Goal: Check status

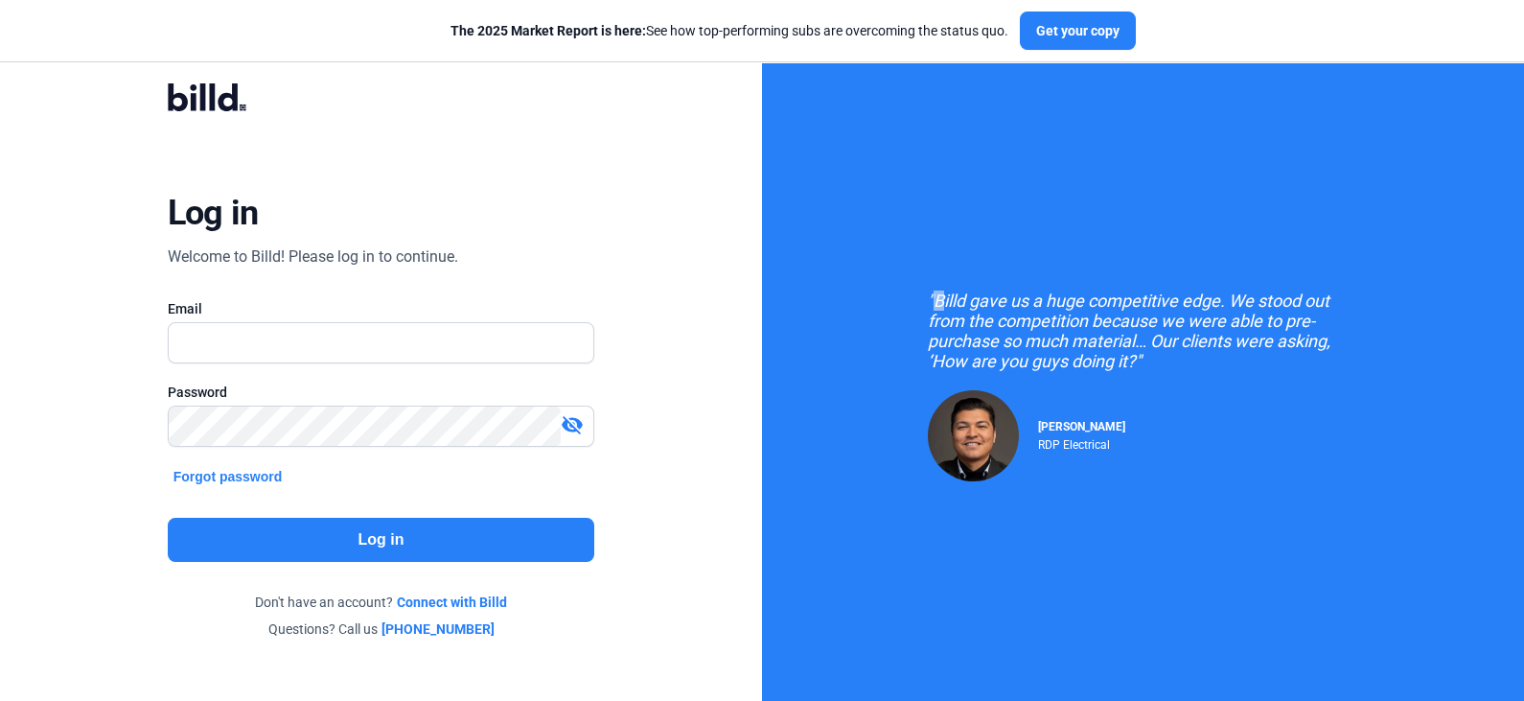
drag, startPoint x: 925, startPoint y: 238, endPoint x: 933, endPoint y: 229, distance: 11.5
click at [933, 230] on div ""Billd gave us a huge competitive edge. We stood out from the competition becau…" at bounding box center [1143, 386] width 762 height 773
drag, startPoint x: 889, startPoint y: 209, endPoint x: 881, endPoint y: 241, distance: 32.6
click at [883, 241] on div ""Billd gave us a huge competitive edge. We stood out from the competition becau…" at bounding box center [1143, 386] width 762 height 773
drag, startPoint x: 695, startPoint y: 307, endPoint x: 661, endPoint y: 414, distance: 112.5
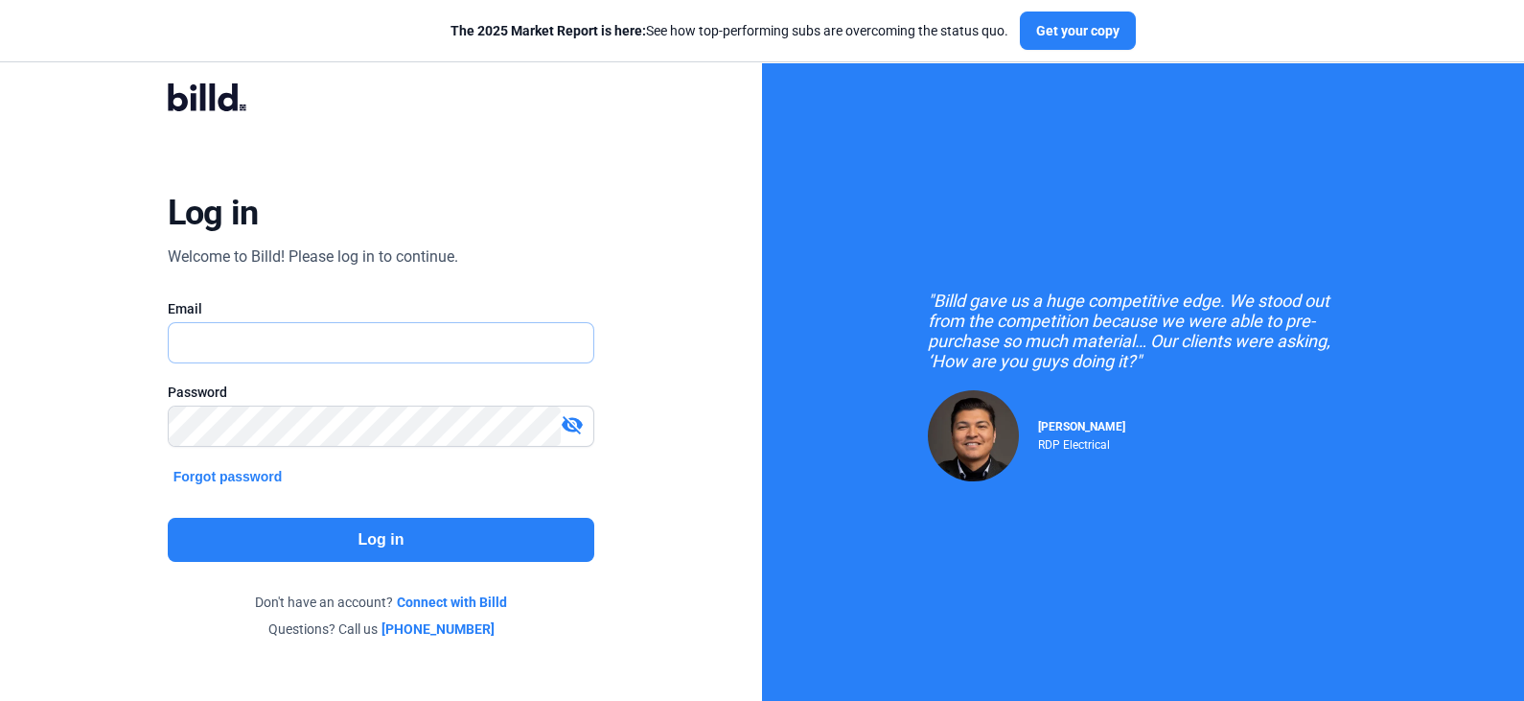
drag, startPoint x: 661, startPoint y: 414, endPoint x: 216, endPoint y: 345, distance: 451.1
click at [216, 345] on input "text" at bounding box center [371, 342] width 405 height 39
type input "[PERSON_NAME][EMAIL_ADDRESS][DOMAIN_NAME]"
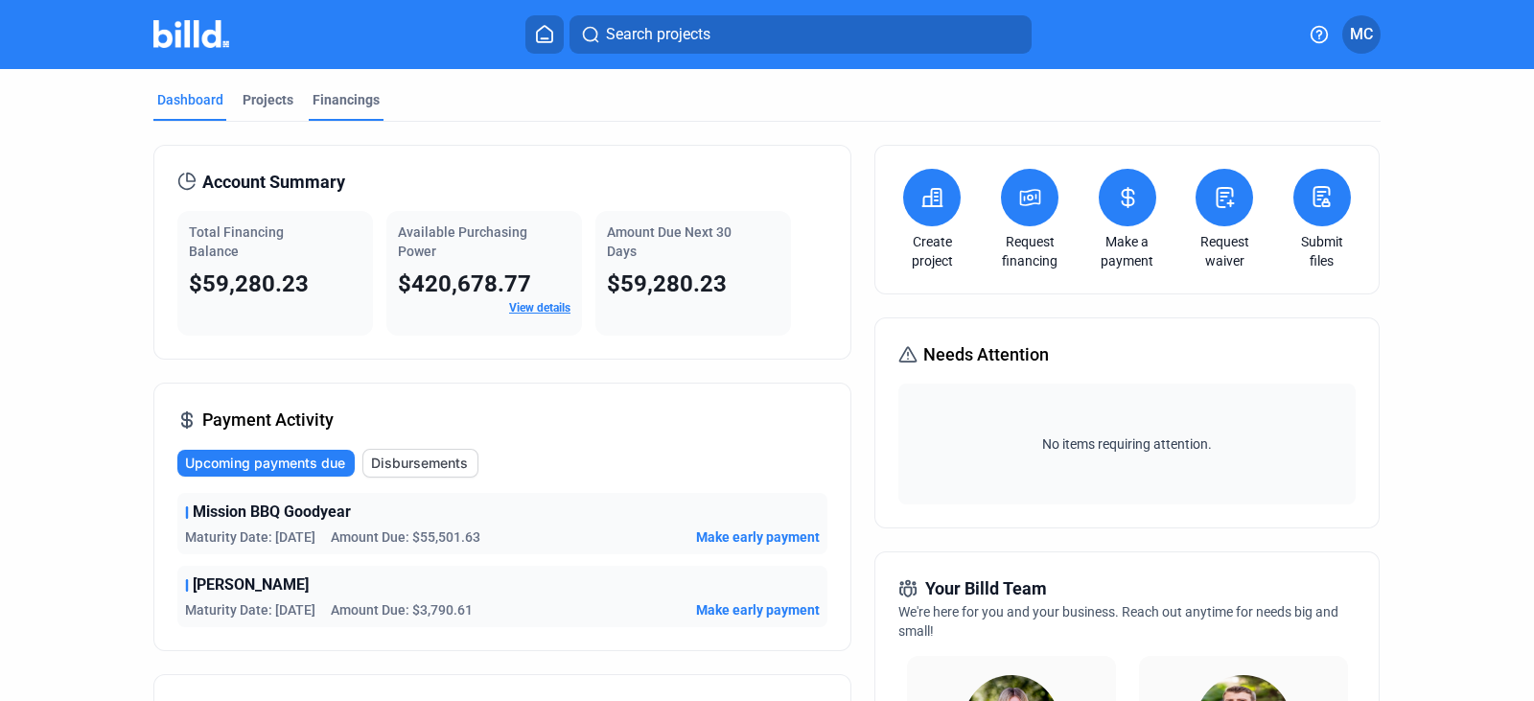
click at [349, 96] on div "Financings" at bounding box center [346, 99] width 67 height 19
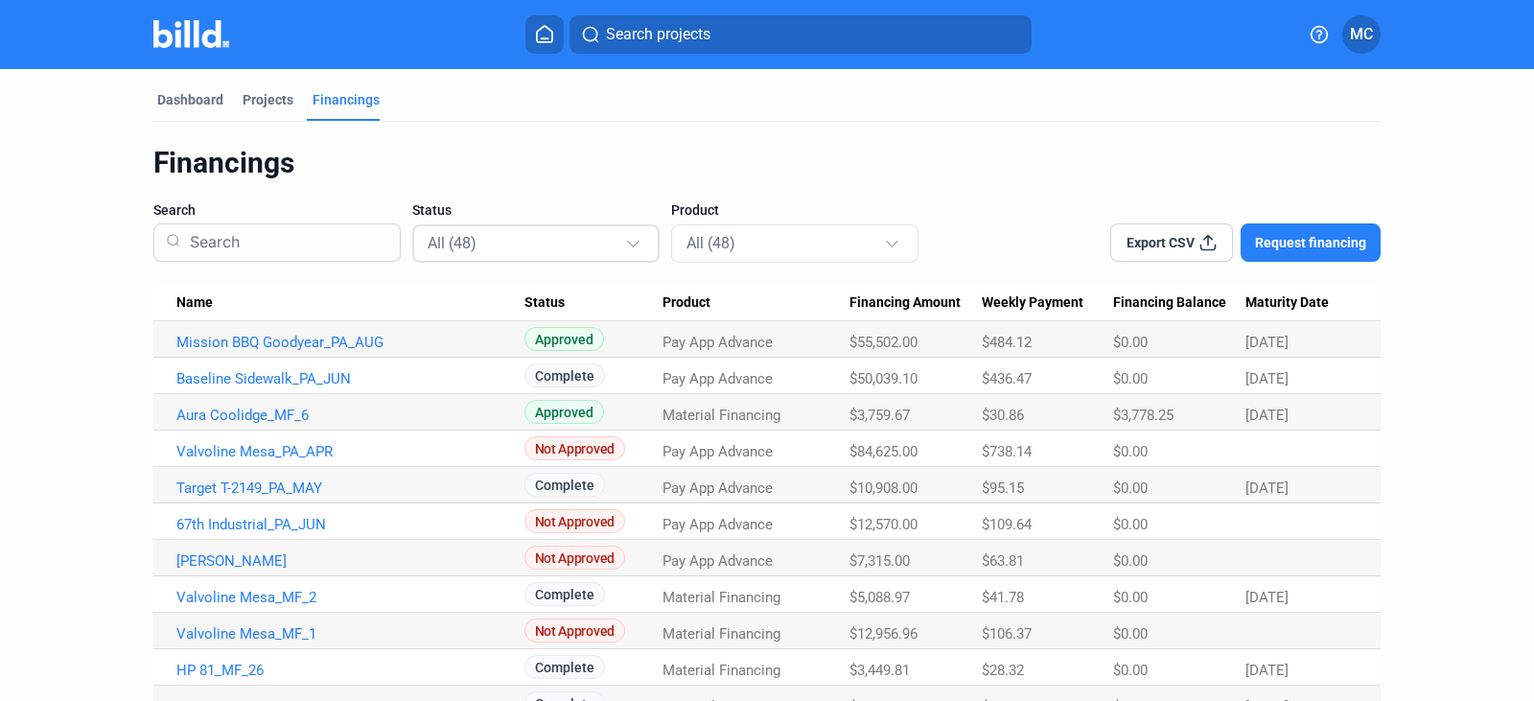
click at [625, 244] on div at bounding box center [635, 235] width 21 height 31
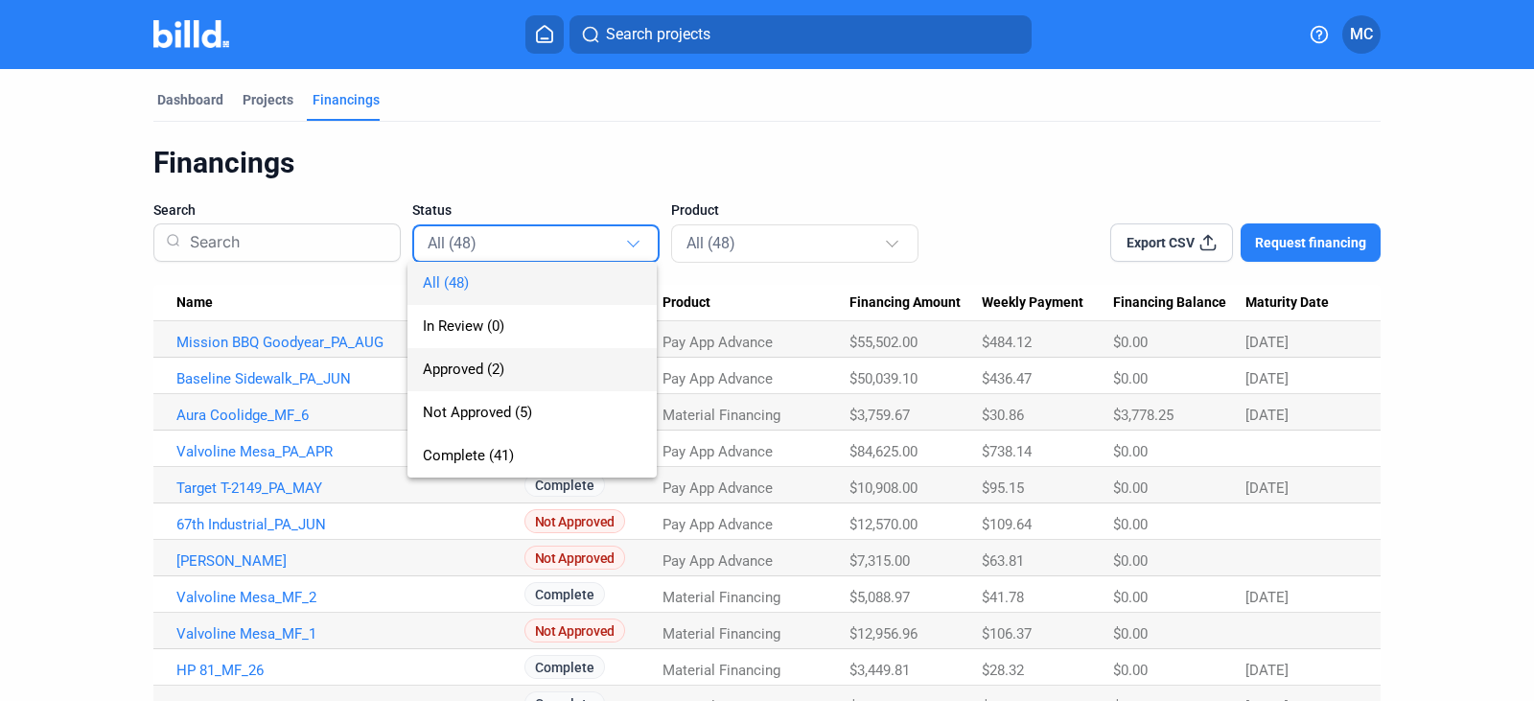
click at [476, 376] on span "Approved (2)" at bounding box center [463, 368] width 81 height 17
